Goal: Check status: Check status

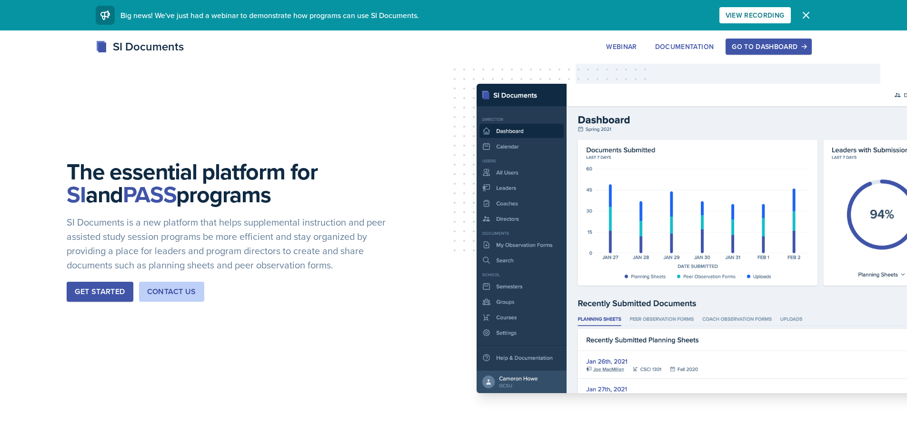
click at [764, 44] on div "Go to Dashboard" at bounding box center [768, 47] width 73 height 8
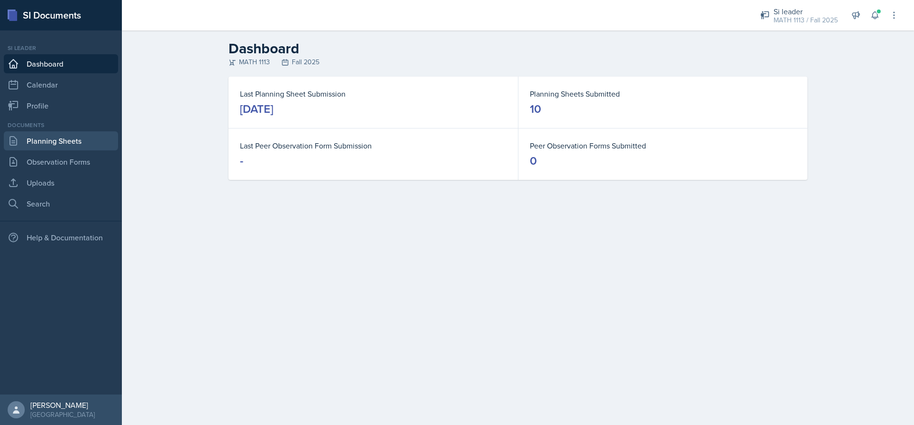
click at [33, 141] on link "Planning Sheets" at bounding box center [61, 140] width 114 height 19
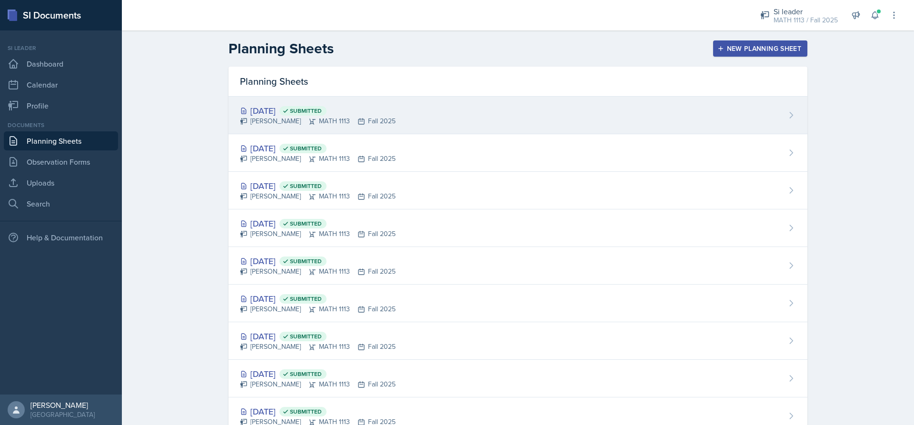
click at [282, 111] on div "[DATE] Submitted" at bounding box center [318, 110] width 156 height 13
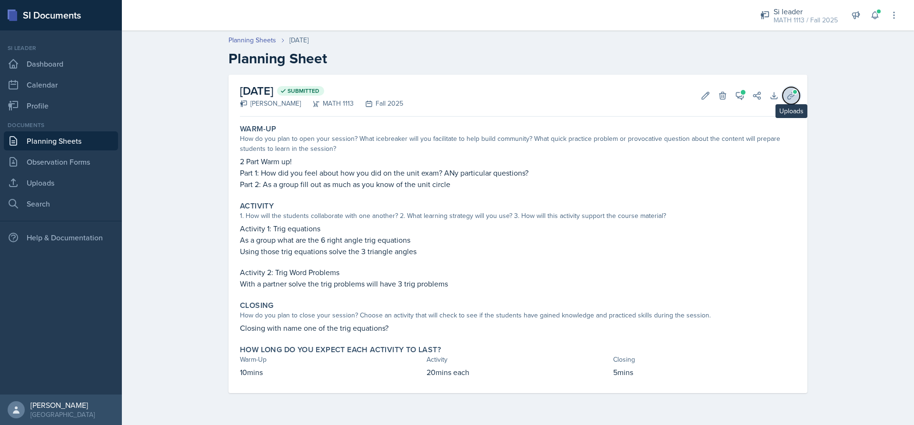
click at [788, 95] on icon at bounding box center [791, 96] width 10 height 10
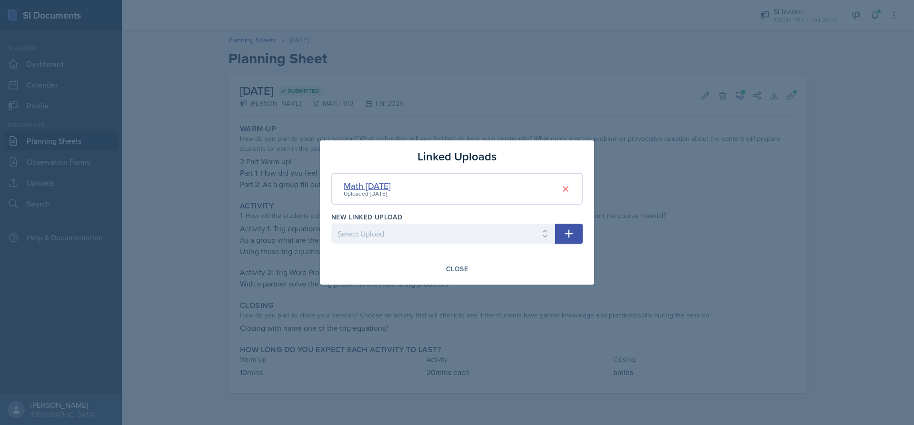
click at [391, 184] on div "Math [DATE]" at bounding box center [367, 185] width 47 height 13
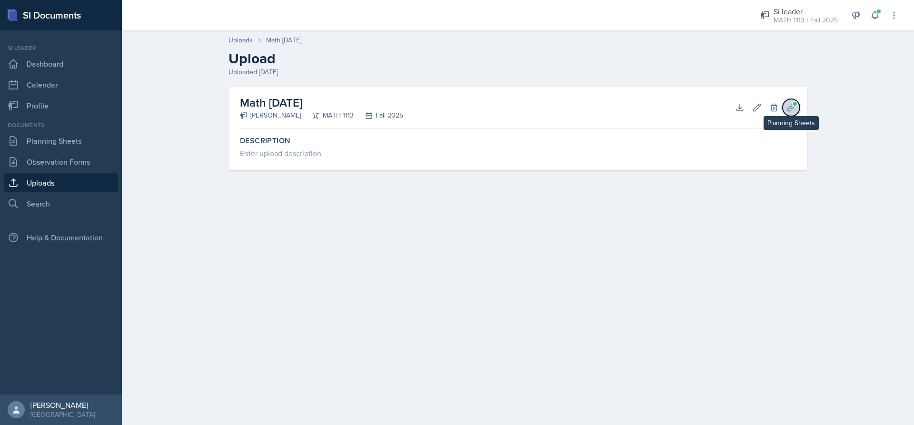
click at [792, 105] on span at bounding box center [795, 104] width 6 height 6
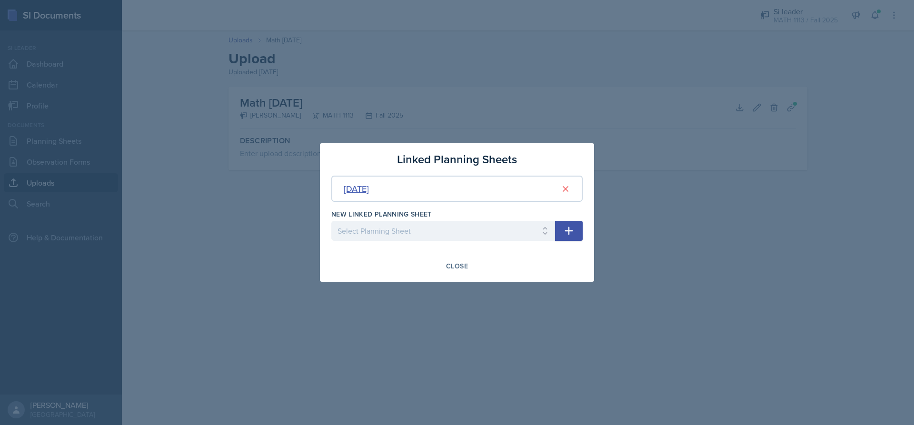
click at [369, 188] on div "[DATE]" at bounding box center [356, 188] width 25 height 13
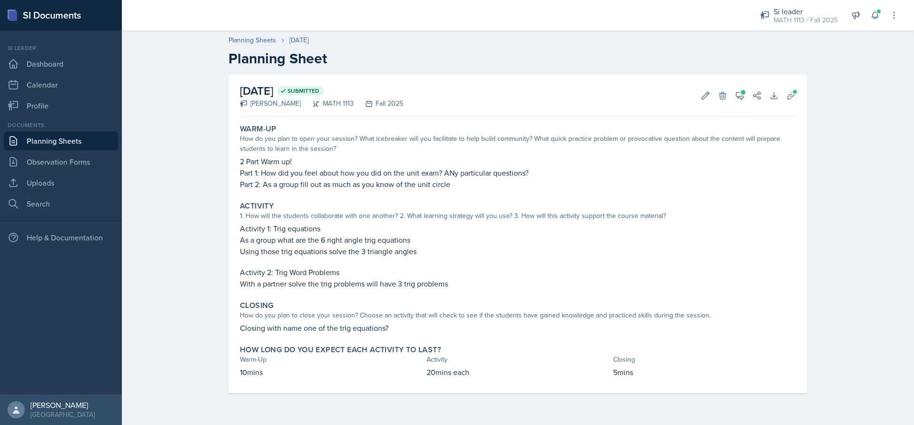
click at [590, 15] on div at bounding box center [432, 15] width 606 height 30
click at [787, 97] on icon at bounding box center [791, 96] width 10 height 10
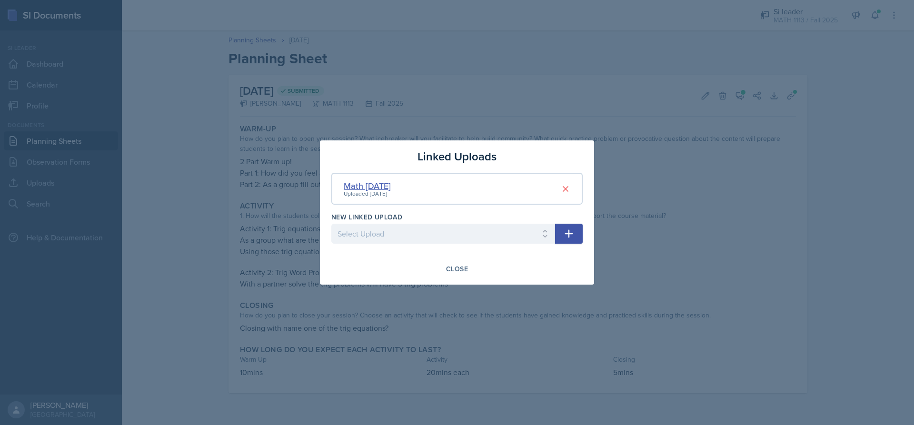
click at [374, 185] on div "Math [DATE]" at bounding box center [367, 185] width 47 height 13
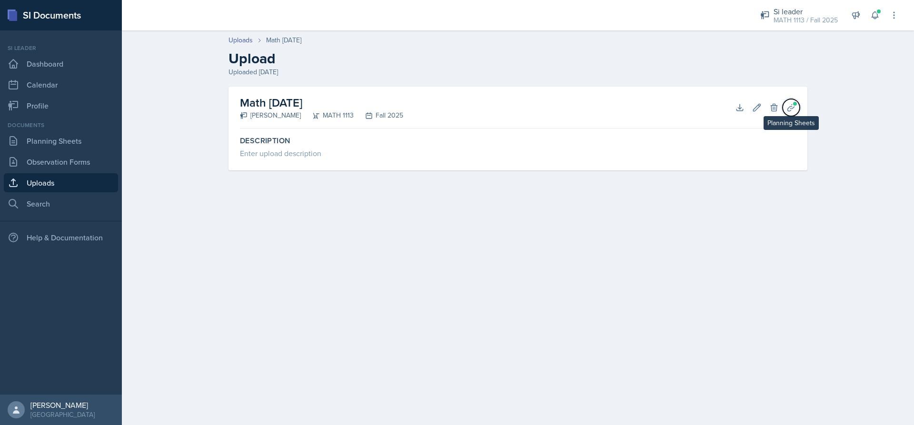
drag, startPoint x: 795, startPoint y: 106, endPoint x: 737, endPoint y: 114, distance: 58.6
click at [795, 106] on span at bounding box center [795, 104] width 6 height 6
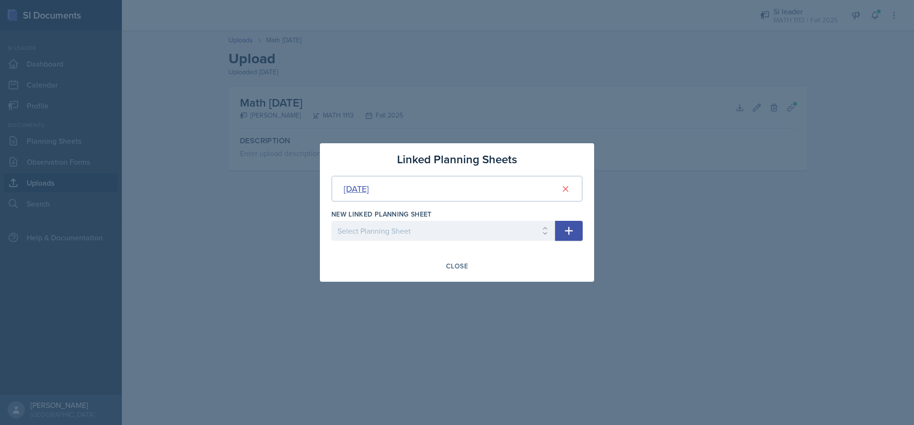
click at [369, 187] on div "[DATE]" at bounding box center [356, 188] width 25 height 13
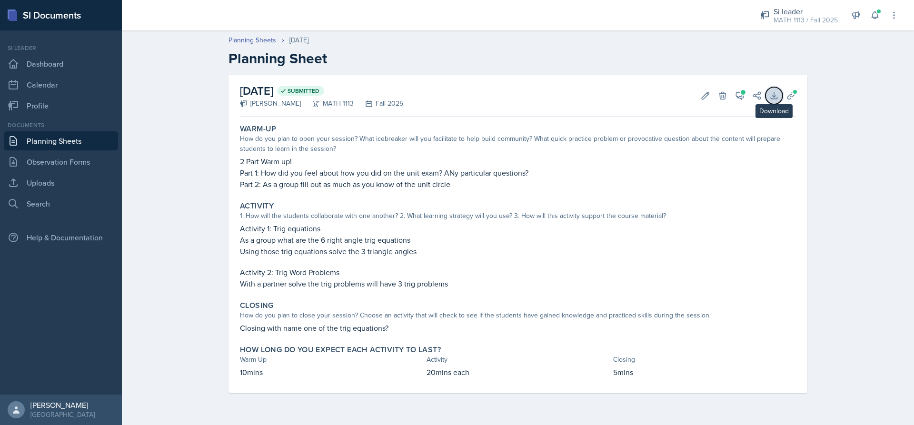
click at [770, 94] on icon at bounding box center [774, 96] width 10 height 10
click at [787, 99] on icon at bounding box center [791, 96] width 10 height 10
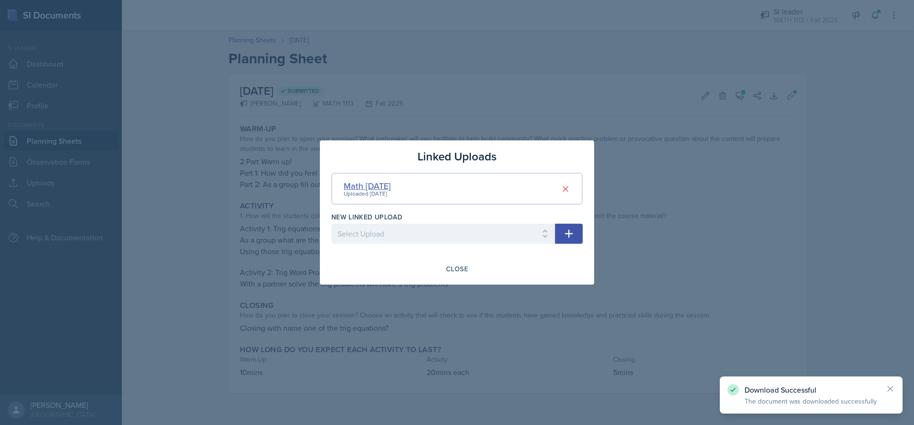
click at [383, 183] on div "Math [DATE]" at bounding box center [367, 185] width 47 height 13
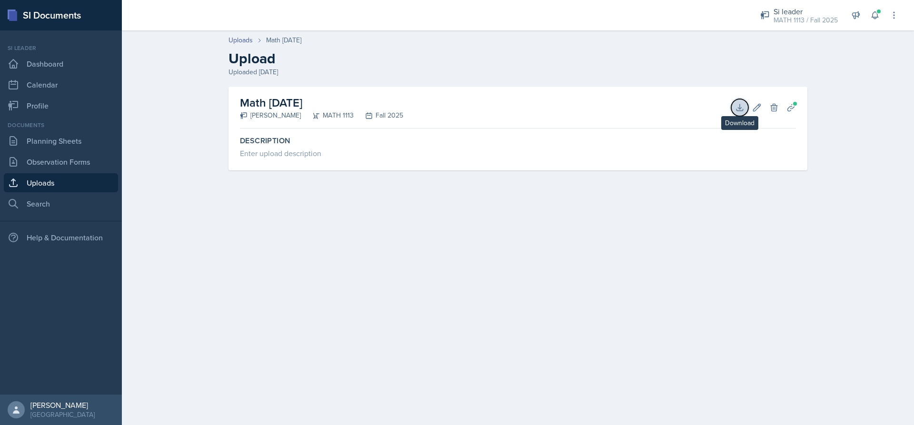
click at [737, 109] on icon at bounding box center [740, 108] width 10 height 10
